Goal: Information Seeking & Learning: Compare options

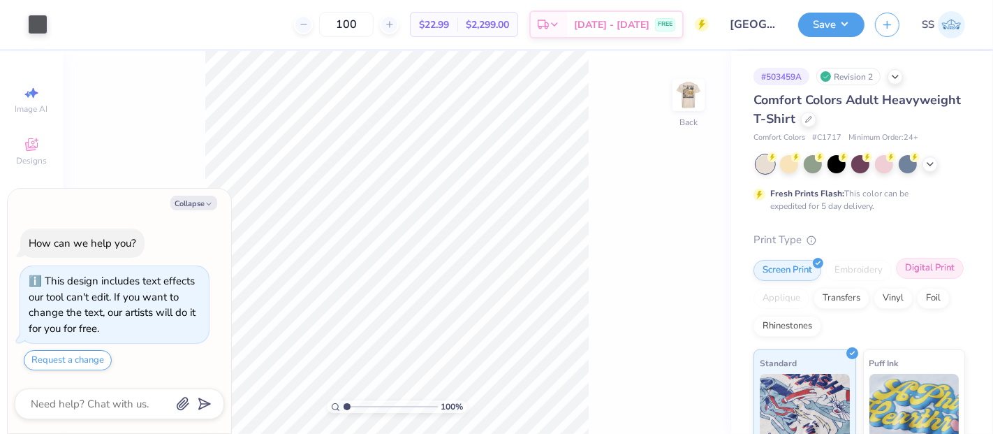
click at [896, 279] on div "Digital Print" at bounding box center [930, 268] width 68 height 21
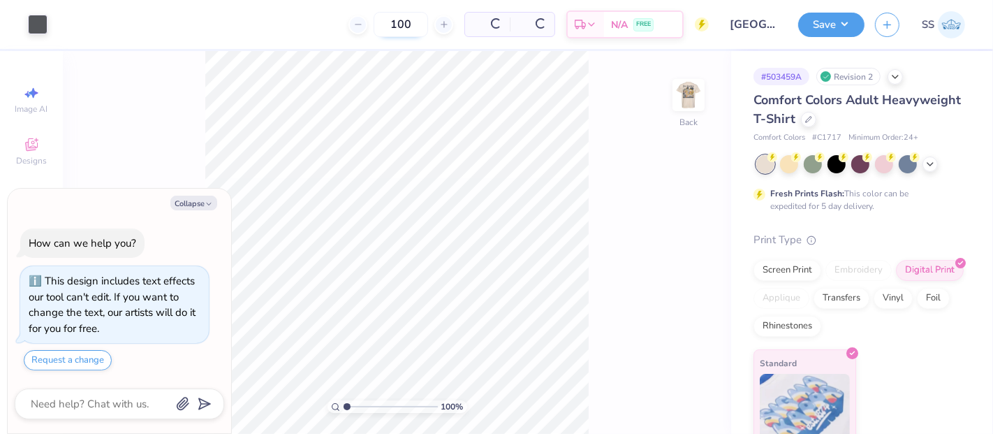
type textarea "x"
drag, startPoint x: 377, startPoint y: 27, endPoint x: 361, endPoint y: 27, distance: 16.1
click at [361, 27] on input "100" at bounding box center [346, 24] width 54 height 25
type input "12"
click at [870, 296] on div "Transfers" at bounding box center [842, 296] width 56 height 21
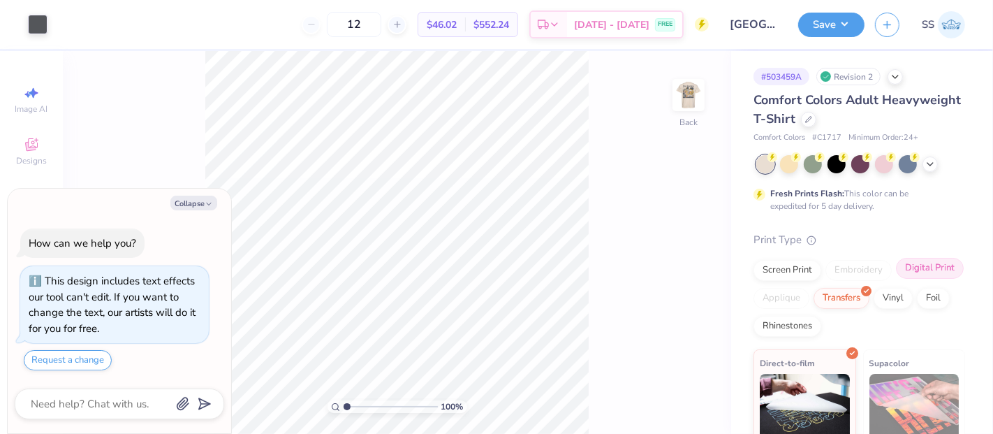
click at [896, 279] on div "Digital Print" at bounding box center [930, 268] width 68 height 21
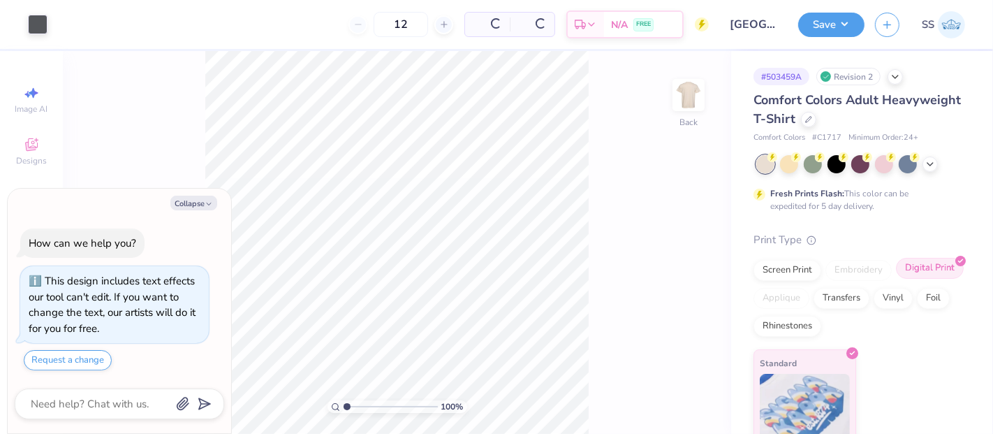
type textarea "x"
drag, startPoint x: 383, startPoint y: 19, endPoint x: 363, endPoint y: 22, distance: 20.5
click at [363, 22] on input "12" at bounding box center [354, 24] width 54 height 25
type input "24"
click at [870, 294] on div "Transfers" at bounding box center [842, 296] width 56 height 21
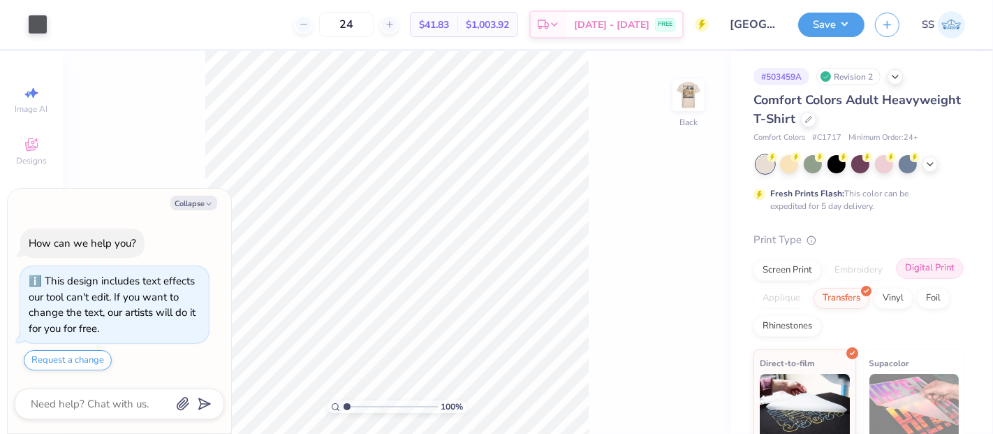
click at [896, 279] on div "Digital Print" at bounding box center [930, 268] width 68 height 21
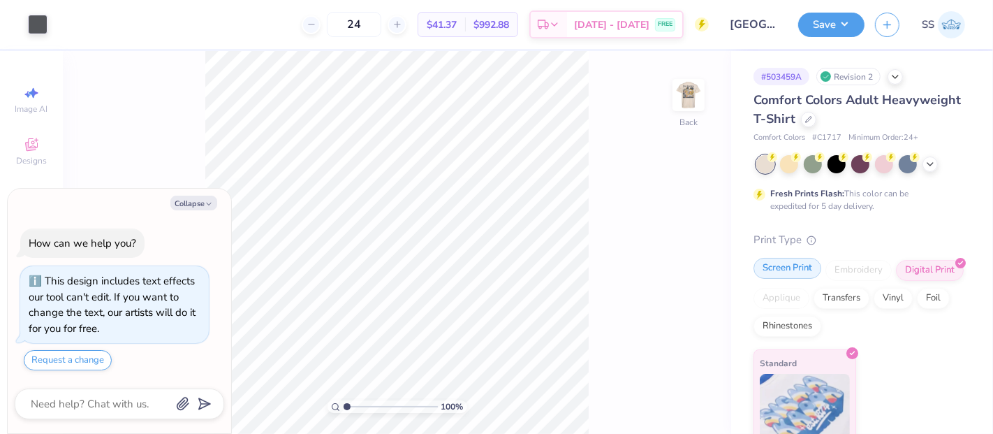
click at [802, 268] on div "Screen Print" at bounding box center [788, 268] width 68 height 21
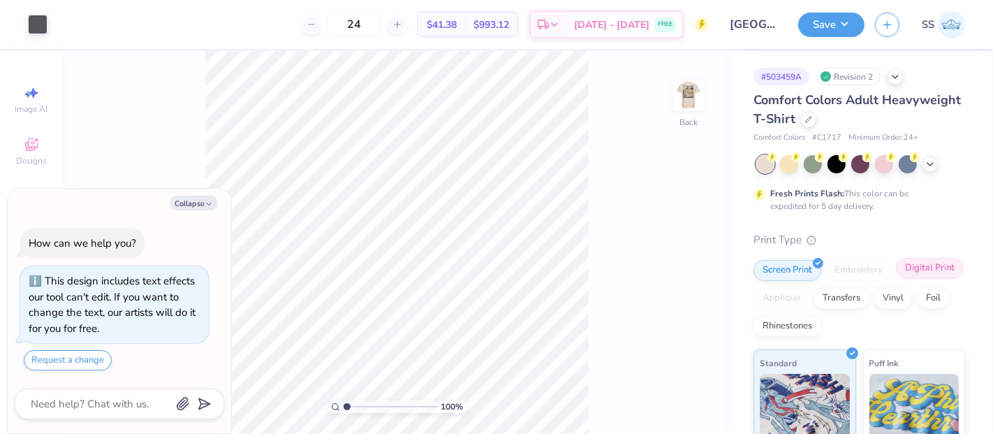
click at [896, 279] on div "Digital Print" at bounding box center [930, 268] width 68 height 21
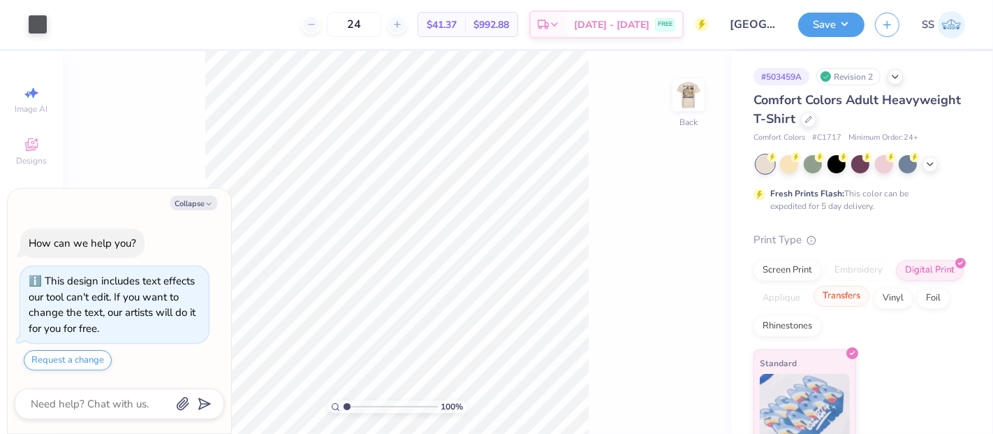
click at [870, 292] on div "Transfers" at bounding box center [842, 296] width 56 height 21
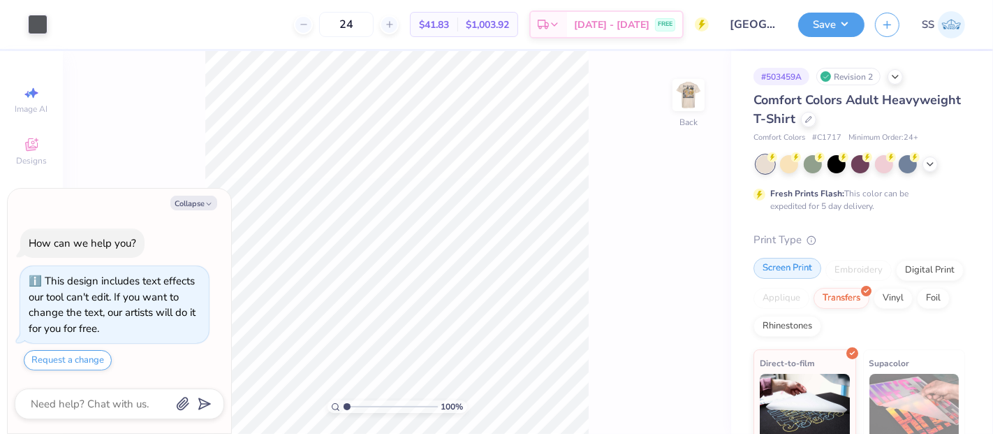
click at [800, 276] on div "Screen Print" at bounding box center [788, 268] width 68 height 21
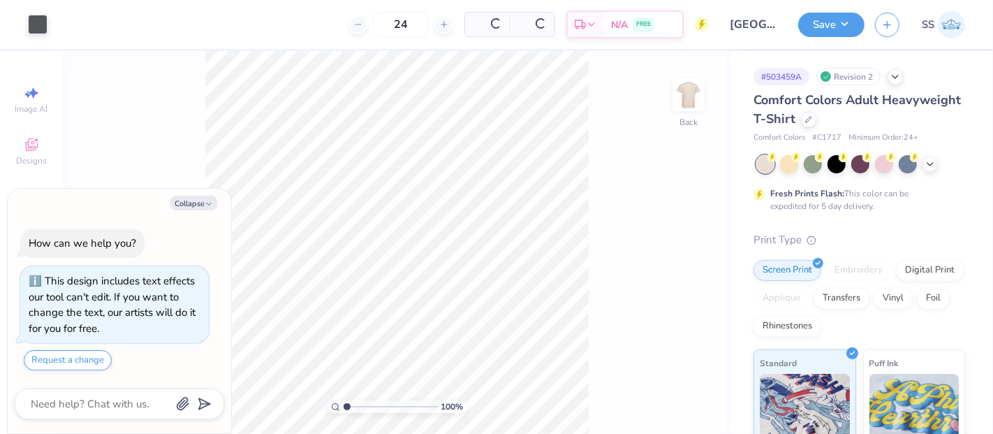
type textarea "x"
drag, startPoint x: 384, startPoint y: 27, endPoint x: 364, endPoint y: 27, distance: 20.3
click at [364, 27] on input "24" at bounding box center [354, 24] width 54 height 25
type input "36"
click at [870, 298] on div "Transfers" at bounding box center [842, 296] width 56 height 21
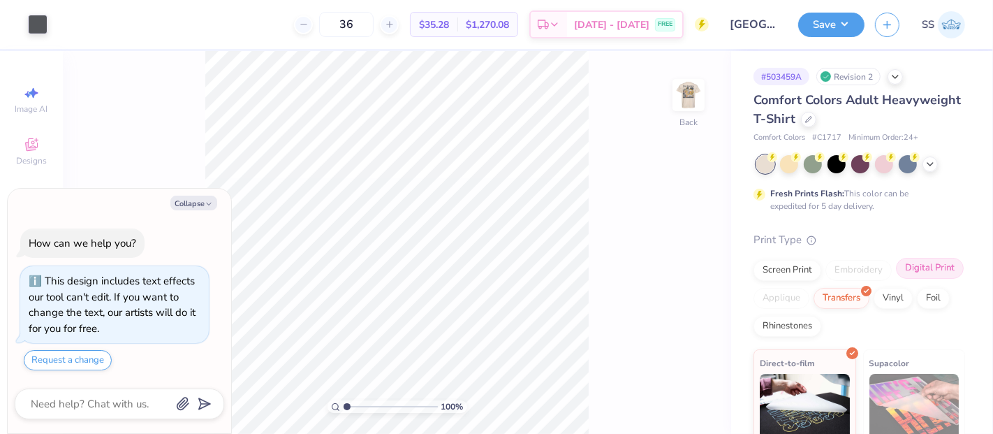
click at [896, 279] on div "Digital Print" at bounding box center [930, 268] width 68 height 21
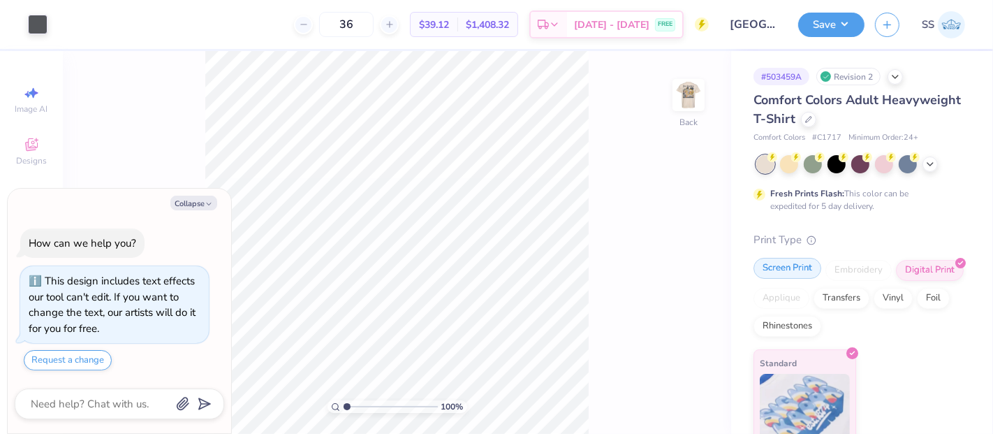
click at [788, 274] on div "Screen Print" at bounding box center [788, 268] width 68 height 21
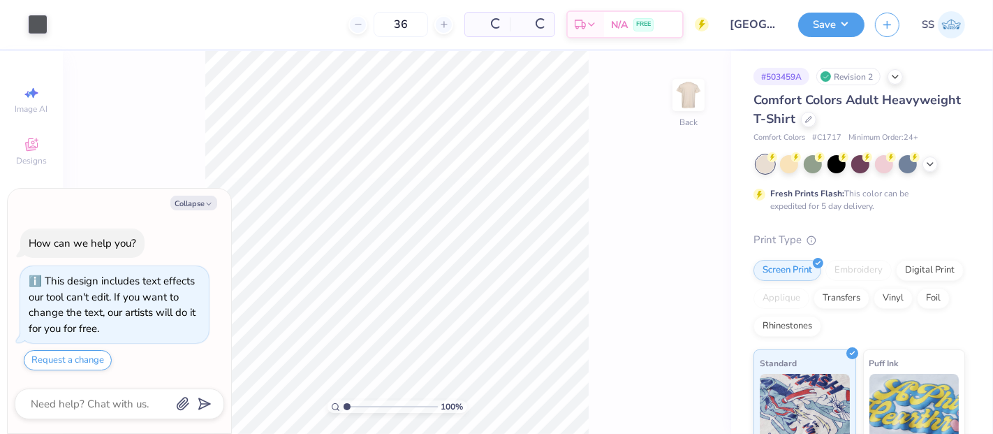
type textarea "x"
